Goal: Check status: Check status

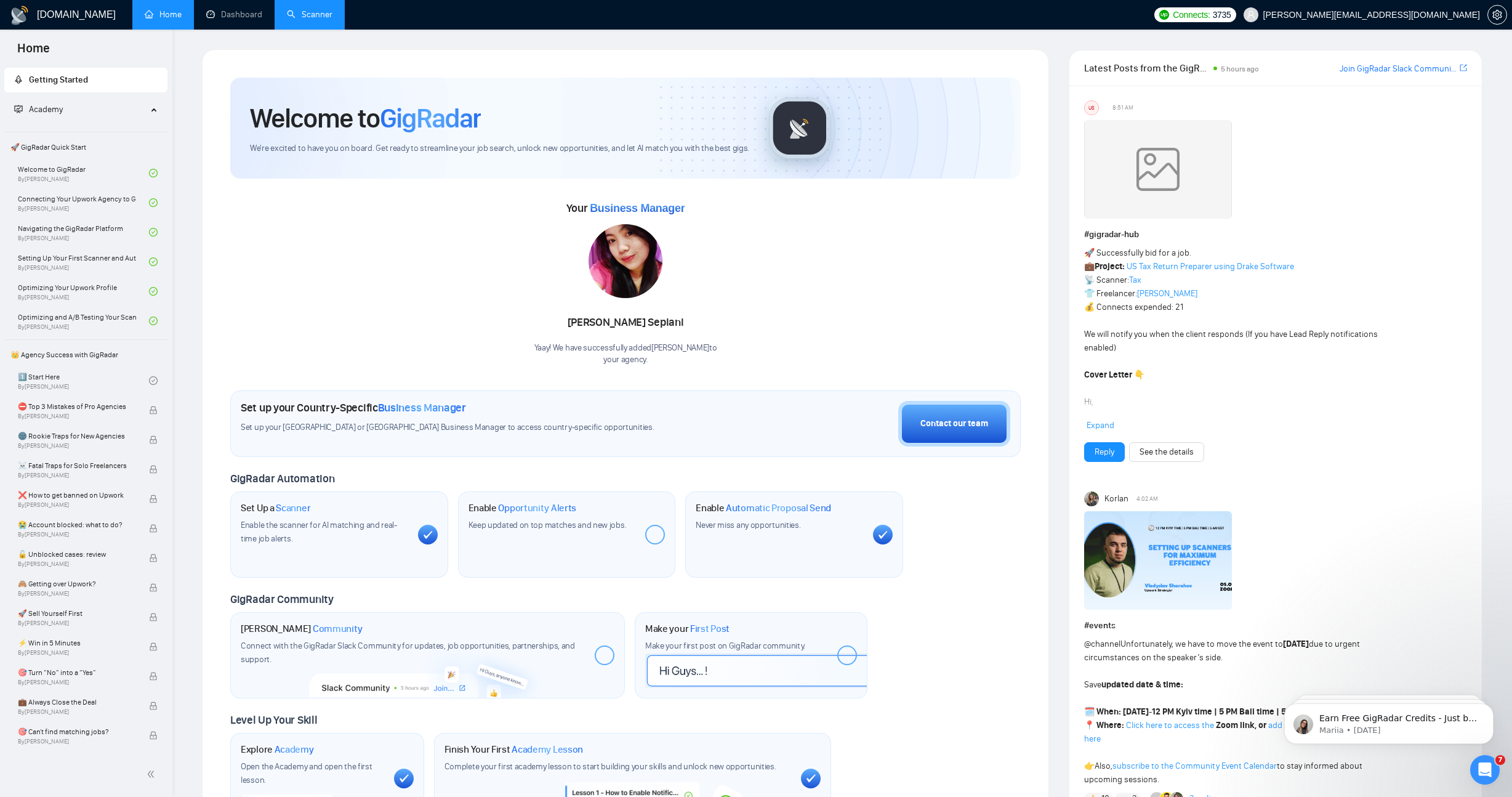
click at [308, 15] on link "Scanner" at bounding box center [309, 14] width 45 height 10
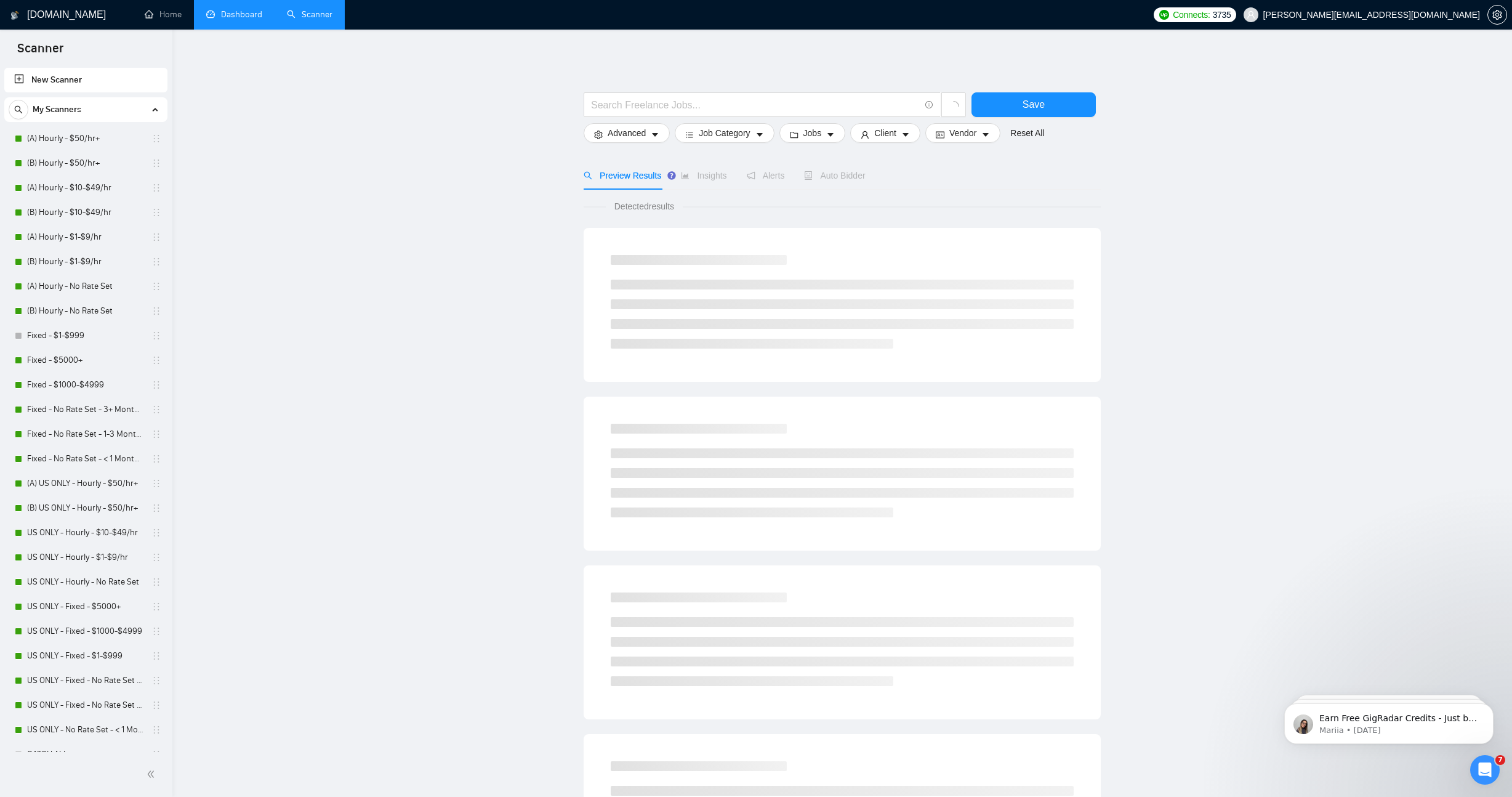
click at [230, 17] on link "Dashboard" at bounding box center [234, 14] width 56 height 10
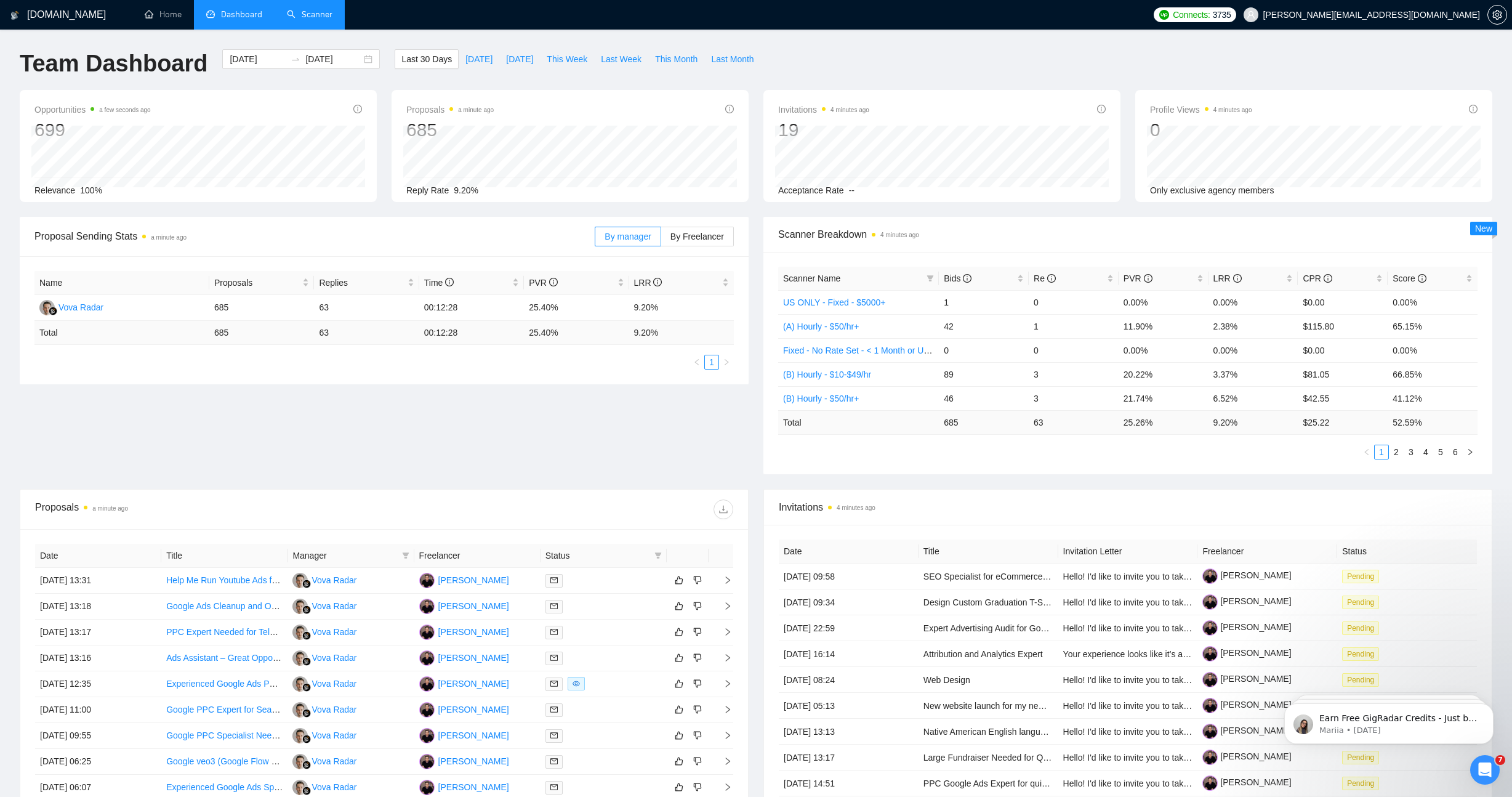
click at [589, 428] on div "Proposal Sending Stats a minute ago By manager By Freelancer Name Proposals Rep…" at bounding box center [756, 353] width 1488 height 272
click at [476, 59] on span "[DATE]" at bounding box center [479, 59] width 27 height 13
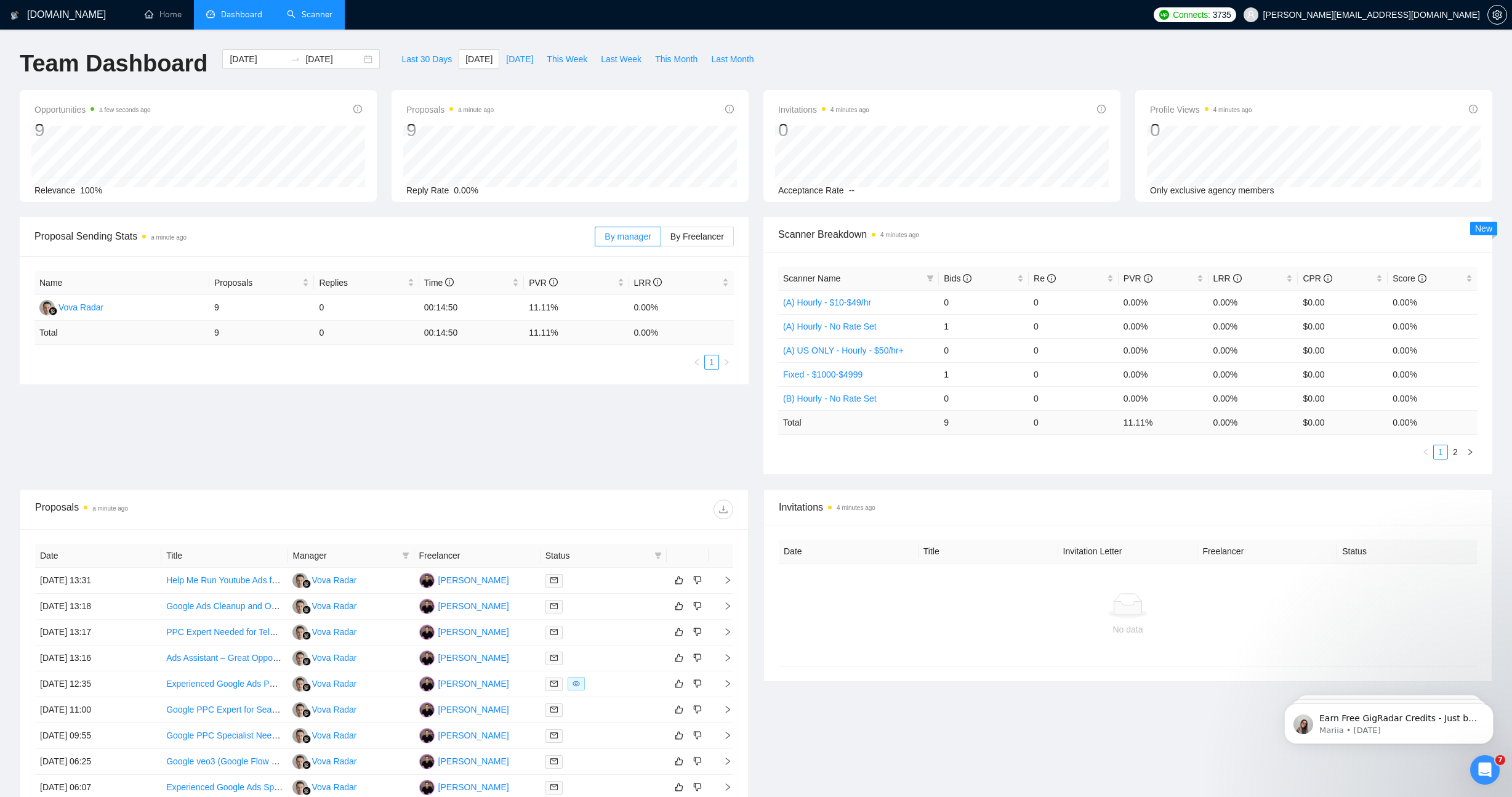
click at [543, 419] on div "Proposal Sending Stats a minute ago By manager By Freelancer Name Proposals Rep…" at bounding box center [756, 353] width 1488 height 272
click at [517, 58] on span "[DATE]" at bounding box center [520, 59] width 27 height 13
type input "[DATE]"
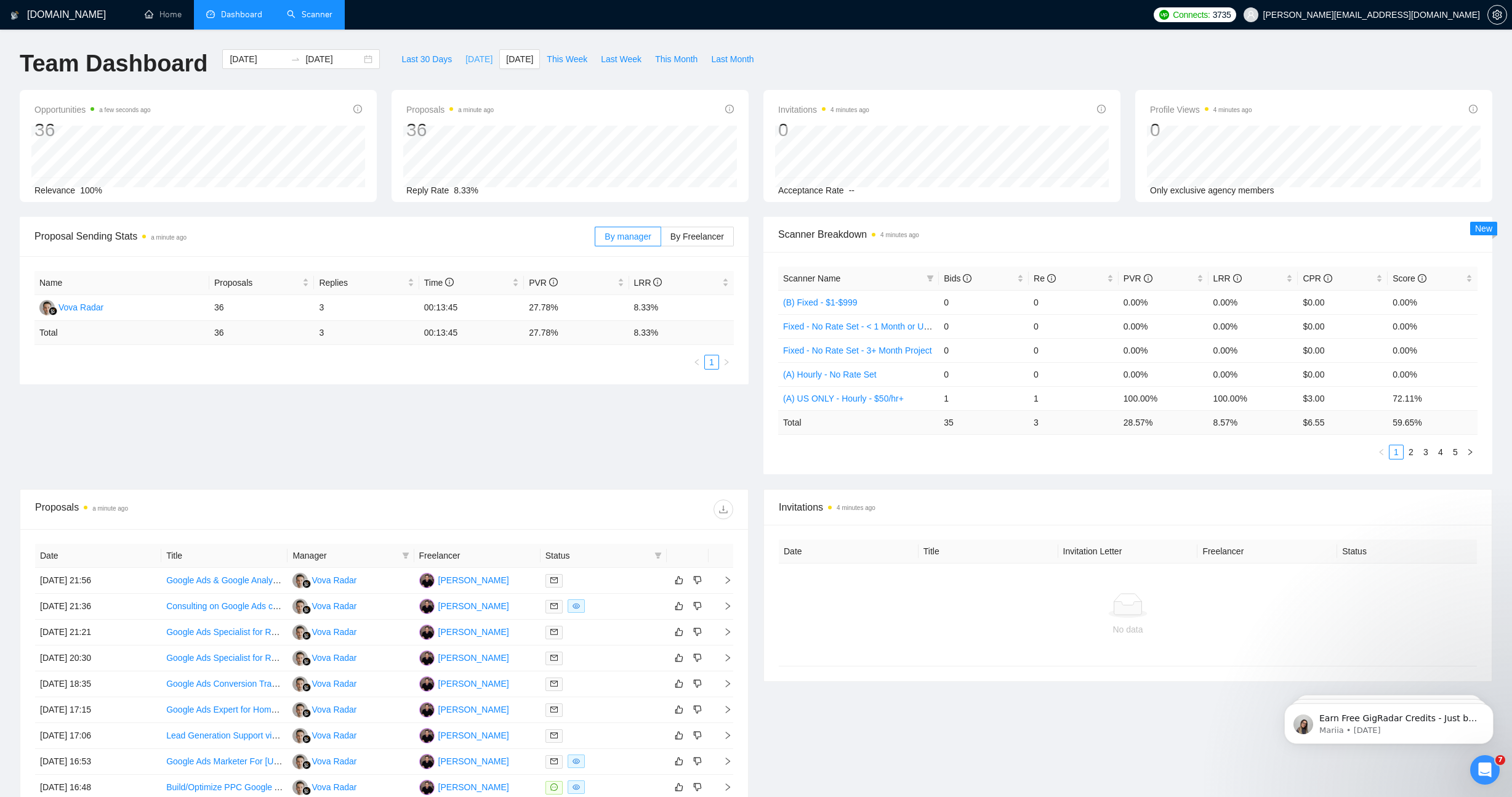
click at [473, 56] on span "[DATE]" at bounding box center [479, 59] width 27 height 13
type input "[DATE]"
click at [991, 278] on span "Bids" at bounding box center [979, 278] width 71 height 13
